Goal: Navigation & Orientation: Find specific page/section

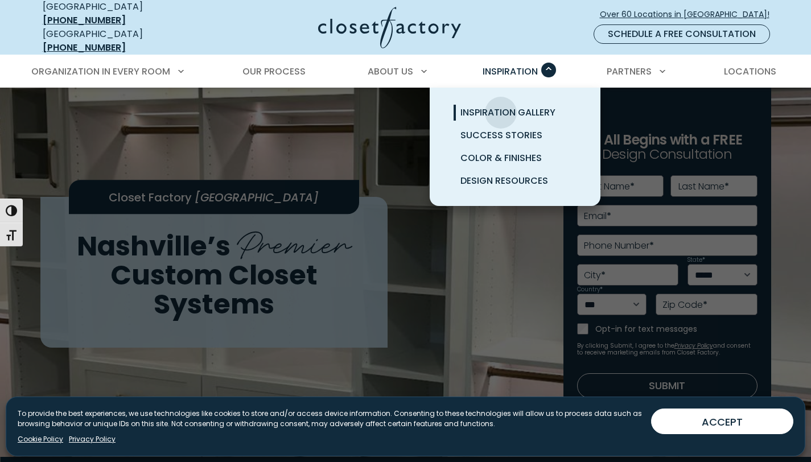
click at [501, 106] on span "Inspiration Gallery" at bounding box center [507, 112] width 95 height 13
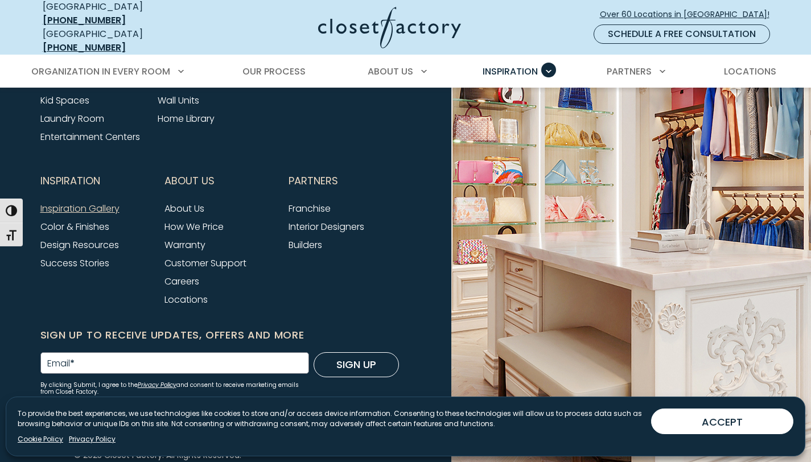
scroll to position [1569, 0]
